Goal: Book appointment/travel/reservation

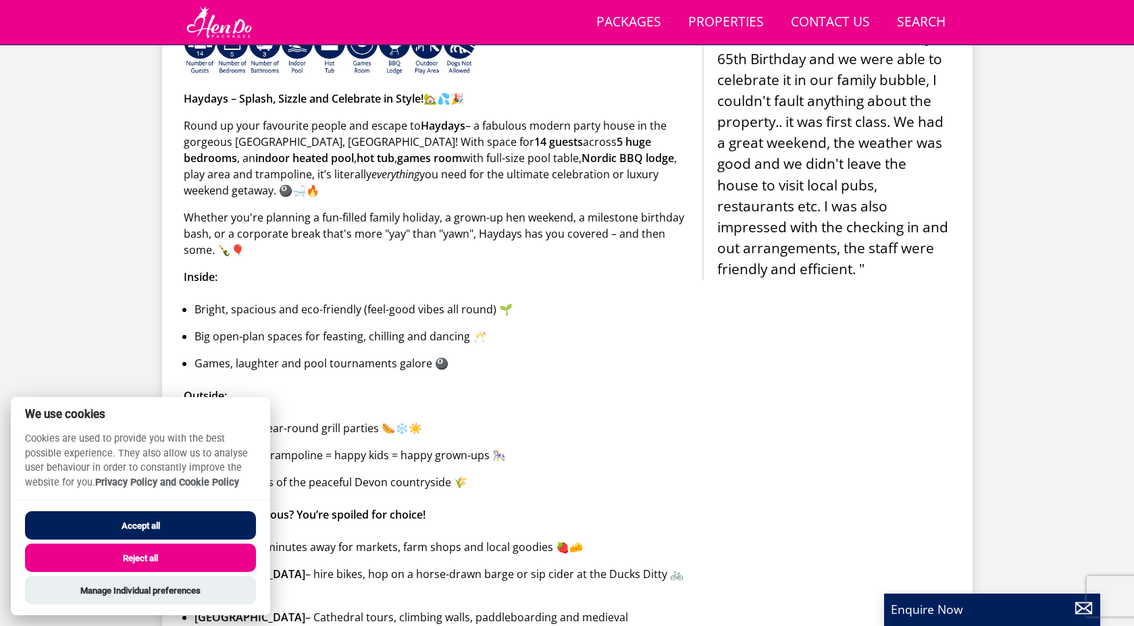
scroll to position [688, 0]
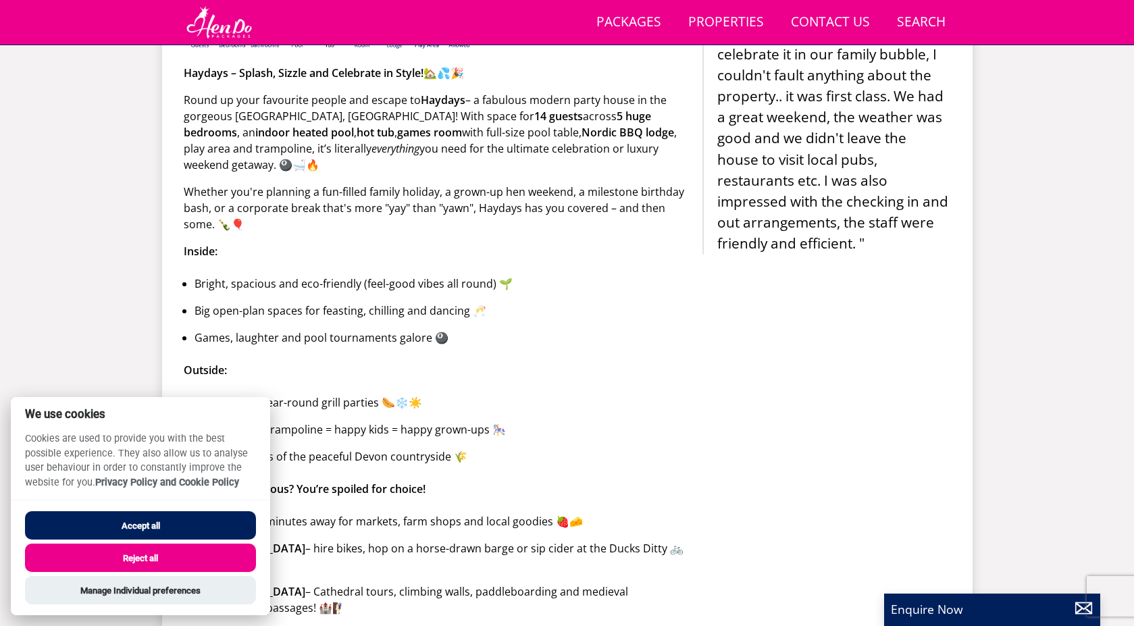
click at [149, 517] on button "Accept all" at bounding box center [140, 525] width 231 height 28
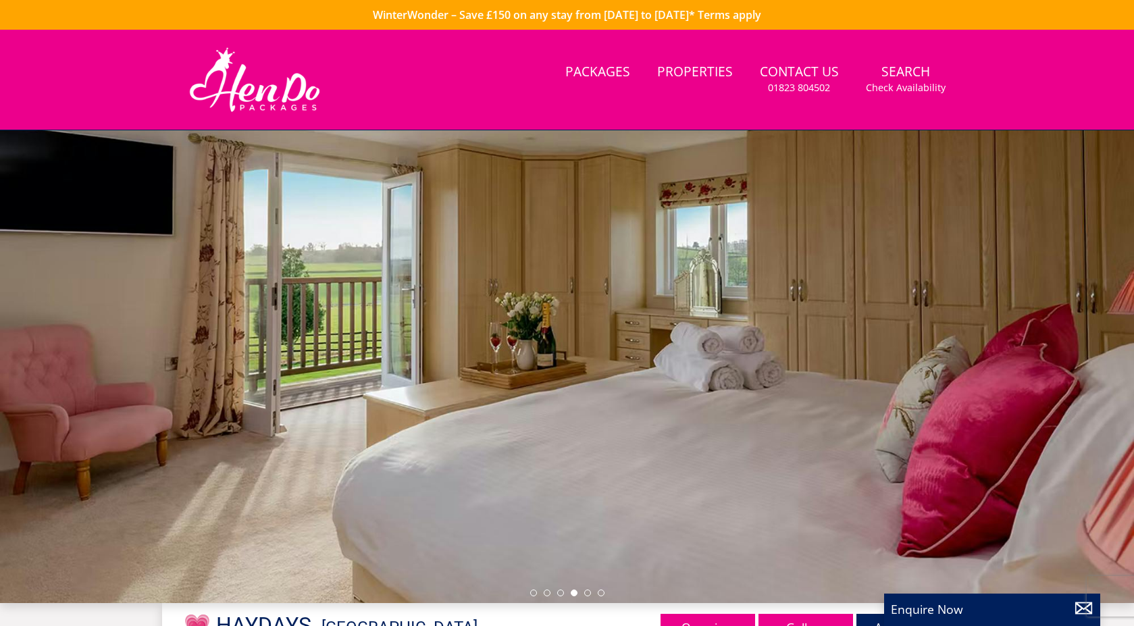
scroll to position [367, 0]
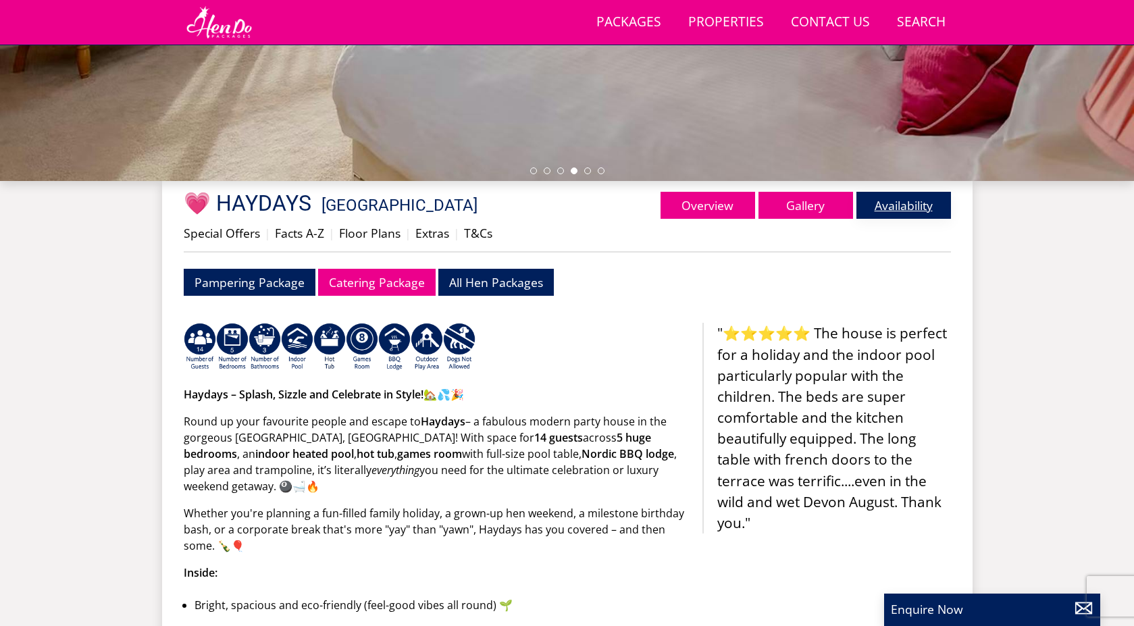
click at [890, 209] on link "Availability" at bounding box center [904, 205] width 95 height 27
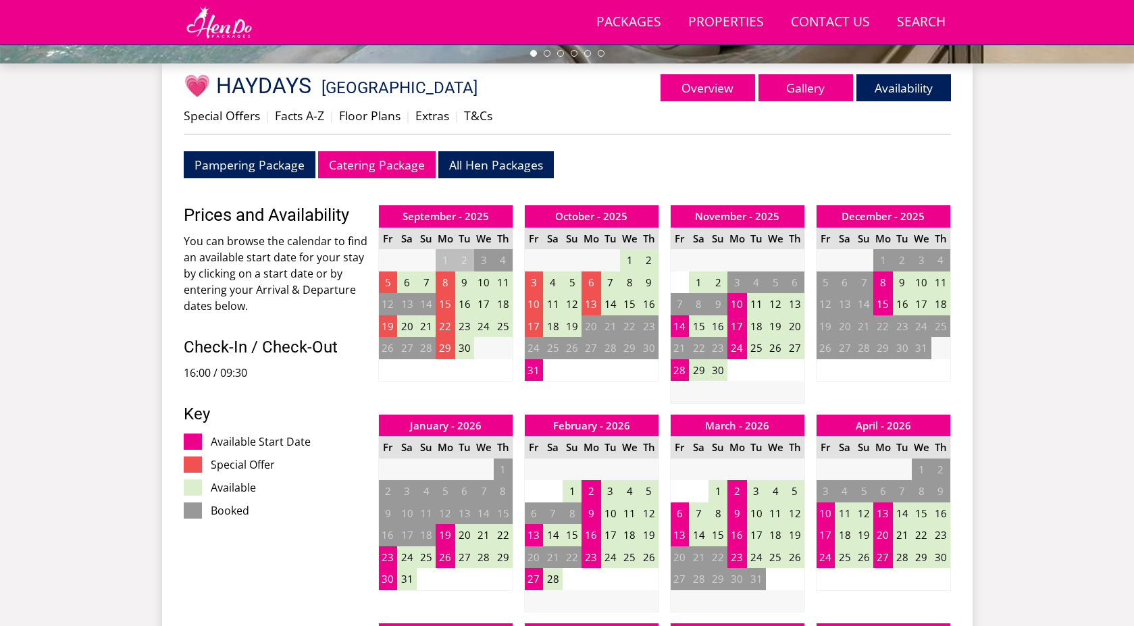
scroll to position [498, 0]
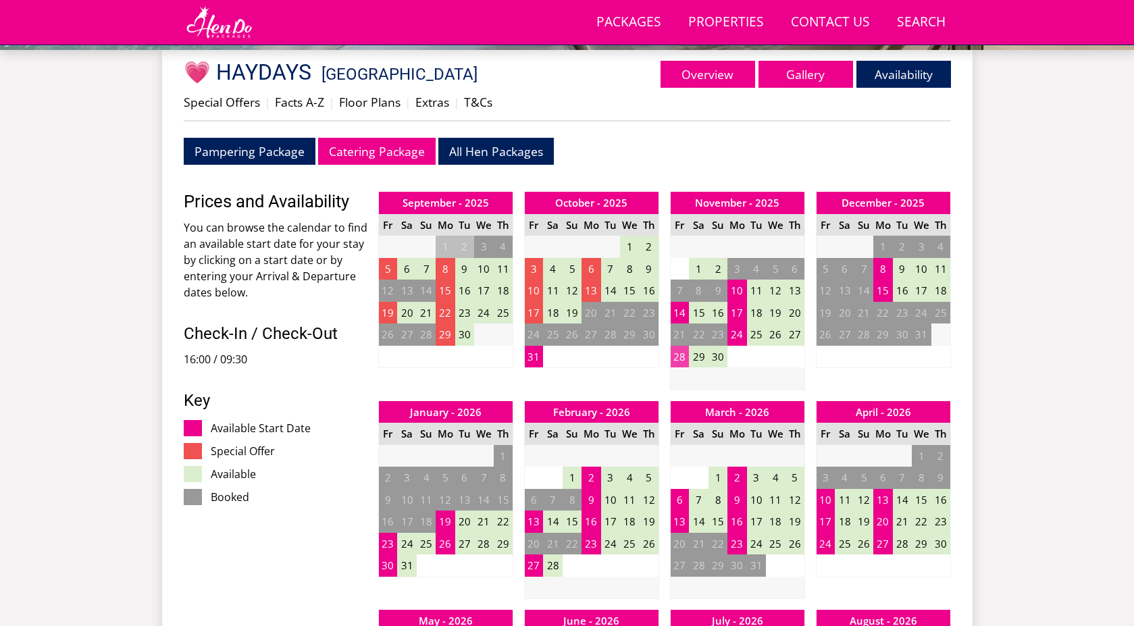
click at [680, 358] on td "28" at bounding box center [679, 357] width 19 height 22
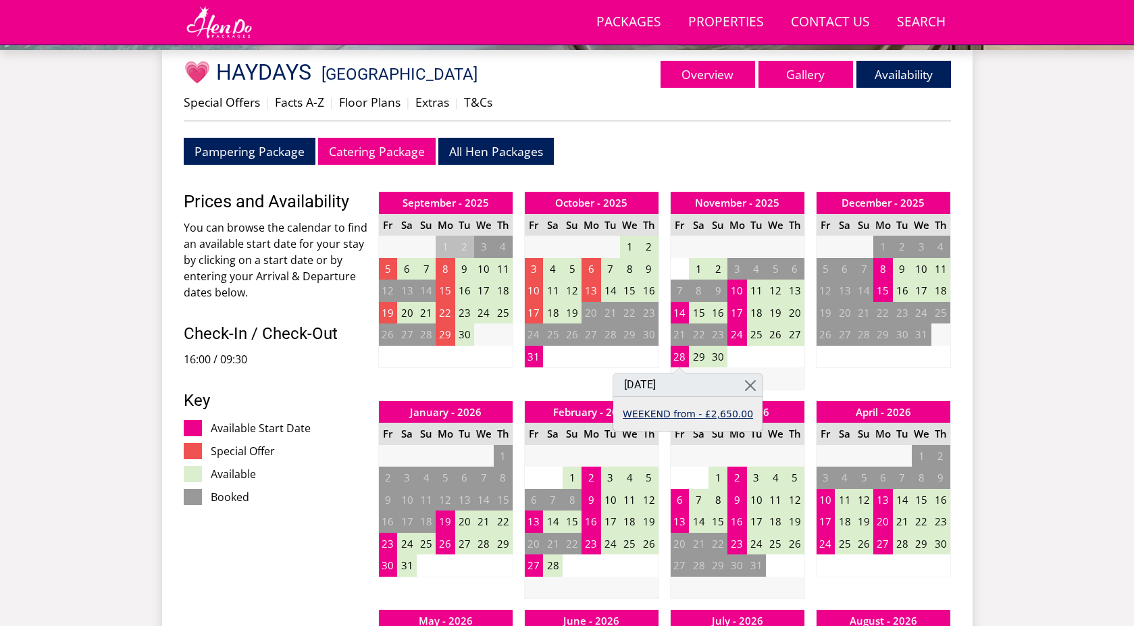
click at [694, 413] on link "WEEKEND from - £2,650.00" at bounding box center [688, 414] width 130 height 14
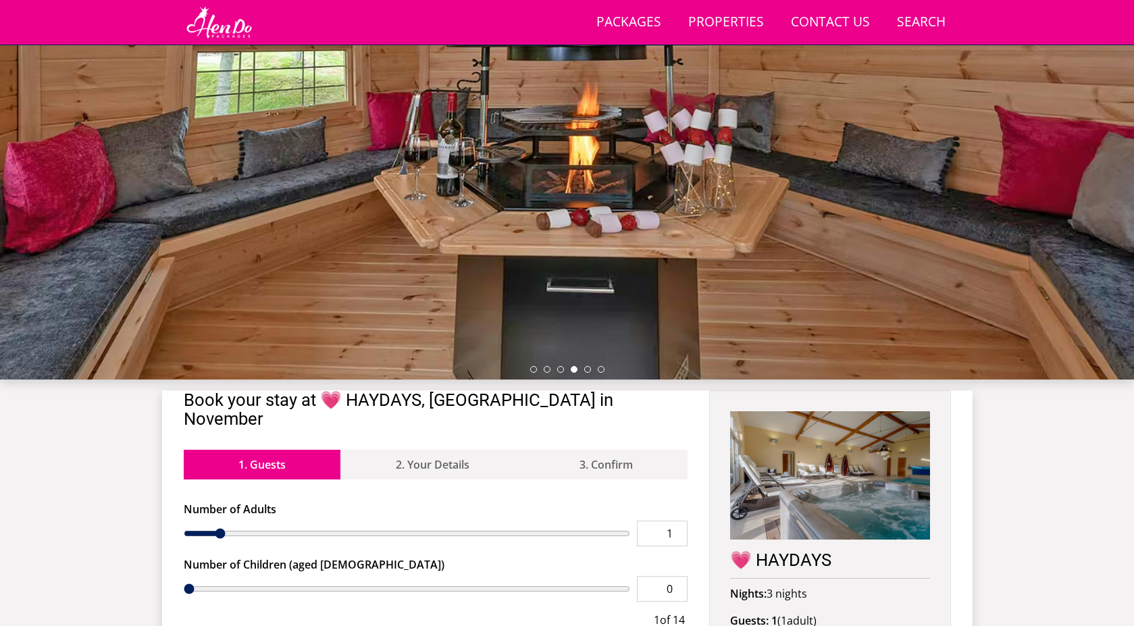
scroll to position [168, 0]
